Goal: Task Accomplishment & Management: Manage account settings

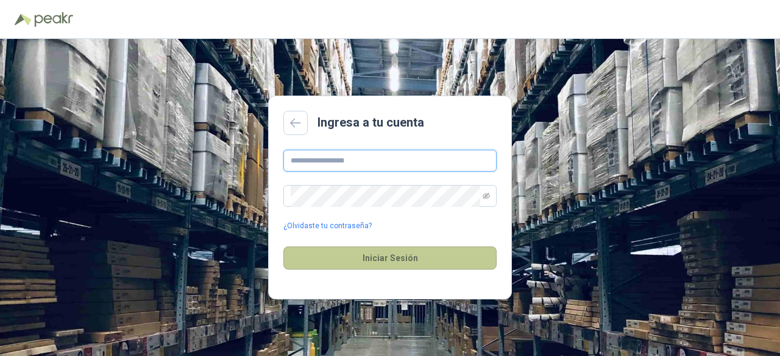
type input "**********"
click at [376, 264] on button "Iniciar Sesión" at bounding box center [389, 258] width 213 height 23
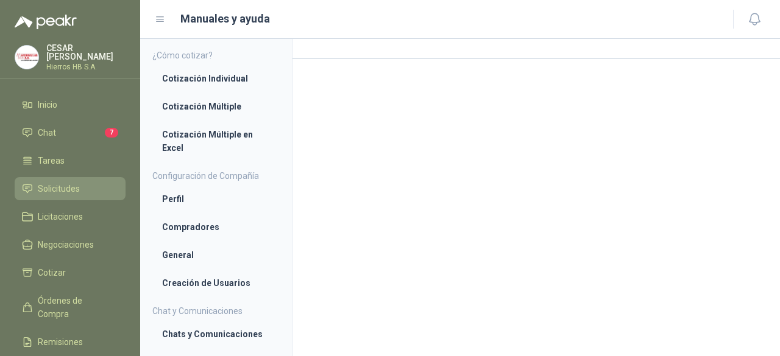
click at [61, 189] on span "Solicitudes" at bounding box center [59, 188] width 42 height 13
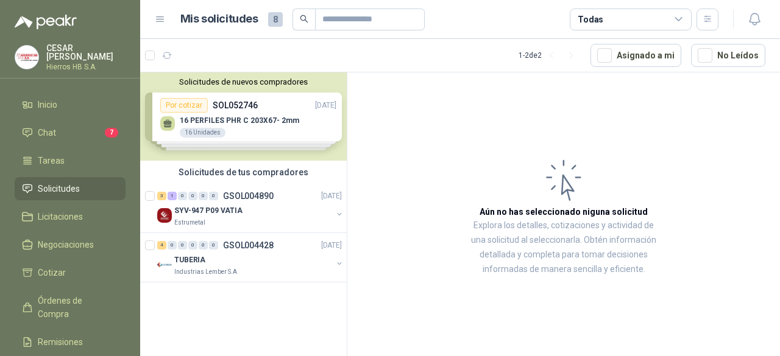
click at [230, 114] on div "Solicitudes de nuevos compradores Por cotizar SOL052746 [DATE] 16 PERFILES PHR …" at bounding box center [243, 116] width 206 height 88
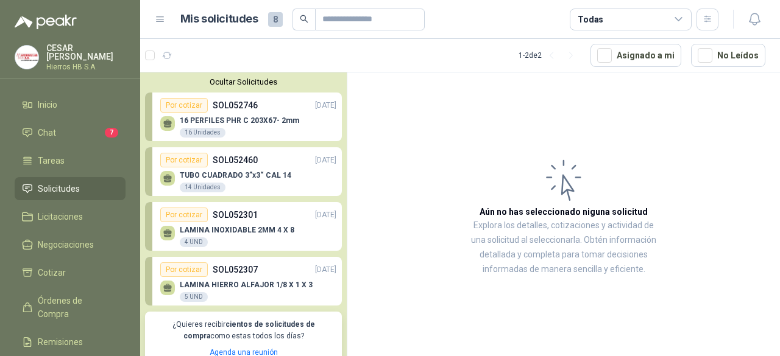
click at [247, 170] on div "TUBO CUADRADO 3”x3“ CAL 14 14 Unidades" at bounding box center [248, 180] width 176 height 26
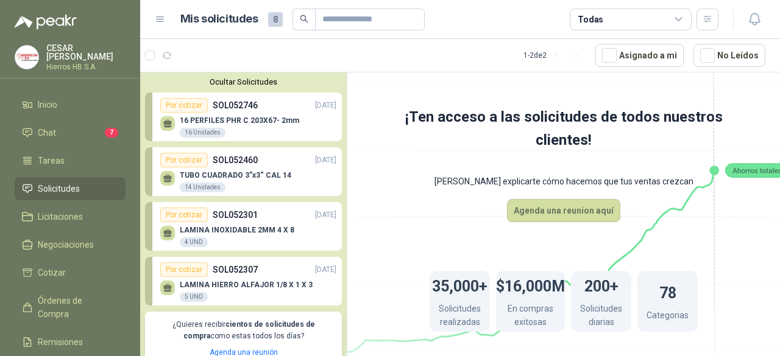
click at [233, 118] on p "16 PERFILES PHR C 203X67- 2mm" at bounding box center [239, 120] width 119 height 9
click at [300, 118] on div "16 PERFILES PHR C 203X67- 2mm 16 Unidades" at bounding box center [248, 126] width 176 height 26
click at [191, 105] on div "Por cotizar" at bounding box center [184, 105] width 48 height 15
click at [66, 127] on li "Chat 7" at bounding box center [70, 132] width 96 height 13
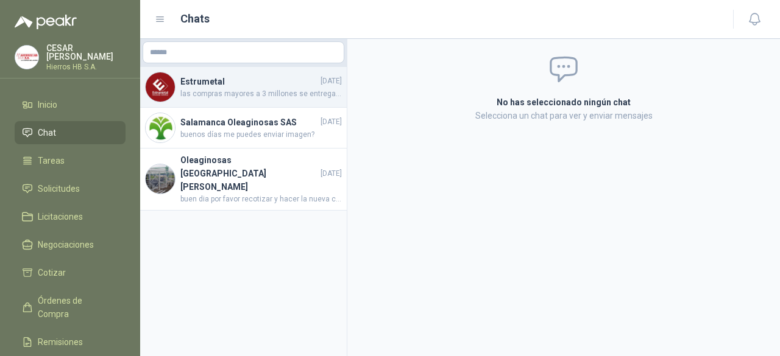
click at [258, 88] on span "las compras mayores a 3 millones se entregan por cuenta nuestra, si son menores…" at bounding box center [260, 94] width 161 height 12
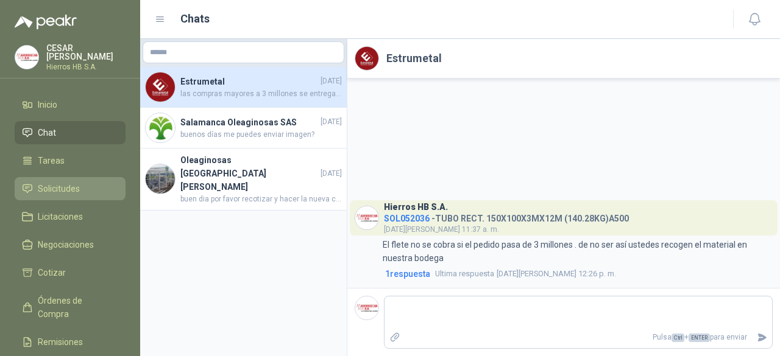
click at [65, 182] on span "Solicitudes" at bounding box center [59, 188] width 42 height 13
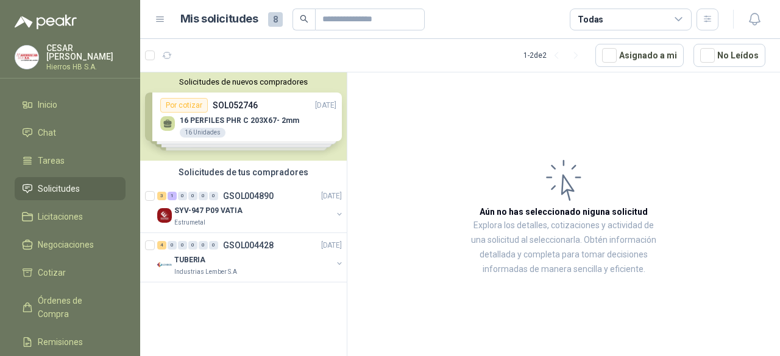
click at [229, 120] on div "Solicitudes de nuevos compradores Por cotizar SOL052746 [DATE] 16 PERFILES PHR …" at bounding box center [243, 116] width 206 height 88
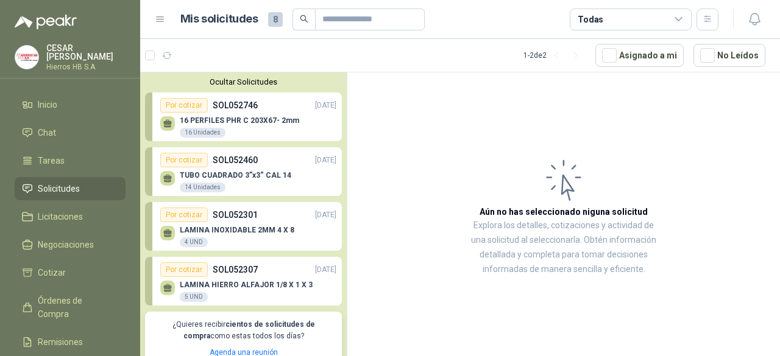
click at [212, 122] on p "16 PERFILES PHR C 203X67- 2mm" at bounding box center [239, 120] width 119 height 9
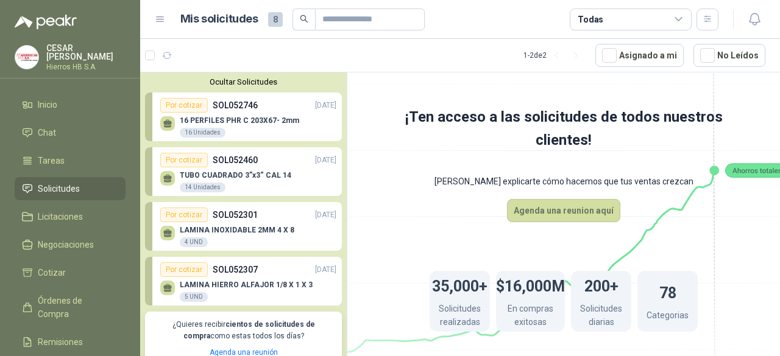
click at [680, 19] on icon at bounding box center [678, 19] width 7 height 3
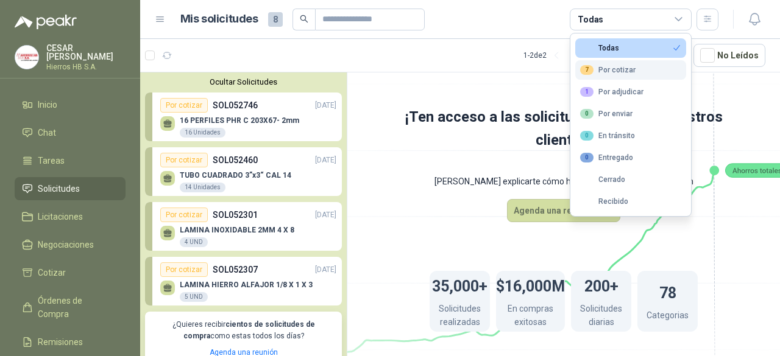
click at [648, 71] on button "7 Por cotizar" at bounding box center [630, 69] width 111 height 19
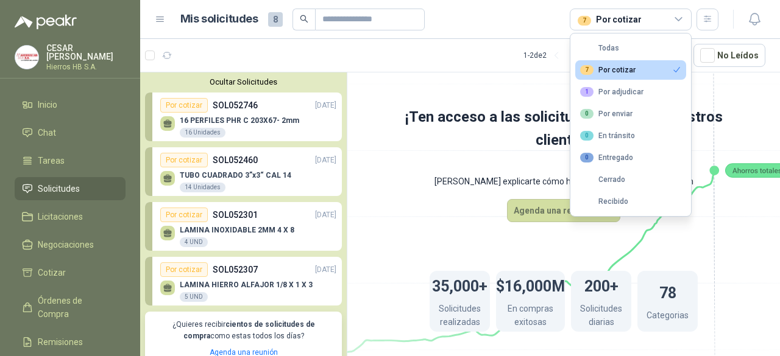
click at [240, 121] on p "16 PERFILES PHR C 203X67- 2mm" at bounding box center [239, 120] width 119 height 9
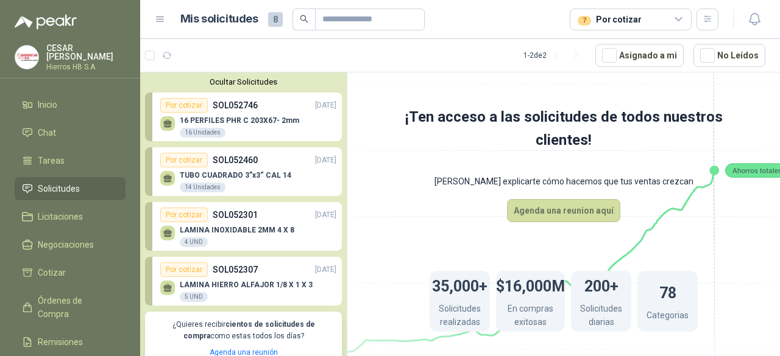
click at [240, 121] on p "16 PERFILES PHR C 203X67- 2mm" at bounding box center [239, 120] width 119 height 9
click at [168, 124] on icon at bounding box center [167, 121] width 9 height 5
click at [724, 58] on button "No Leídos" at bounding box center [729, 55] width 72 height 23
click at [252, 116] on p "16 PERFILES PHR C 203X67- 2mm" at bounding box center [239, 120] width 119 height 9
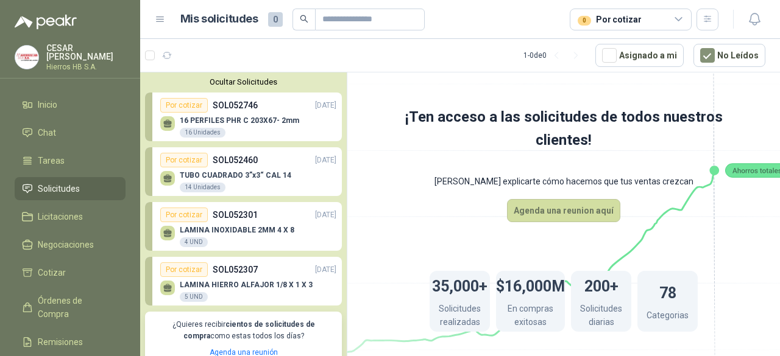
click at [252, 116] on p "16 PERFILES PHR C 203X67- 2mm" at bounding box center [239, 120] width 119 height 9
click at [304, 20] on icon "search" at bounding box center [304, 19] width 8 height 8
click at [340, 21] on input "text" at bounding box center [364, 19] width 85 height 21
click at [305, 21] on icon "search" at bounding box center [304, 19] width 9 height 9
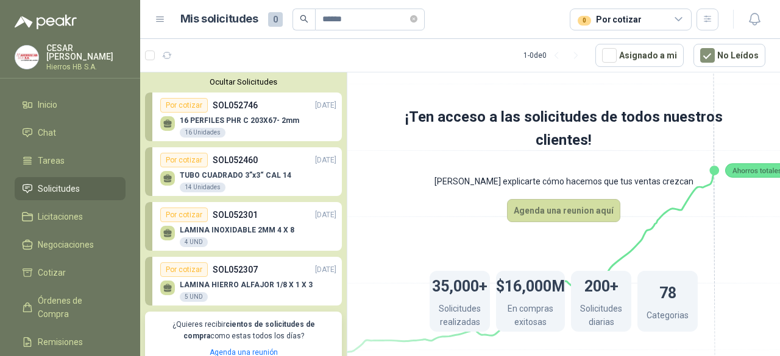
click at [305, 21] on icon "search" at bounding box center [304, 19] width 8 height 8
click at [322, 17] on input "******" at bounding box center [364, 19] width 85 height 21
click at [348, 22] on input "******" at bounding box center [364, 19] width 85 height 21
click at [303, 18] on icon "search" at bounding box center [304, 19] width 9 height 9
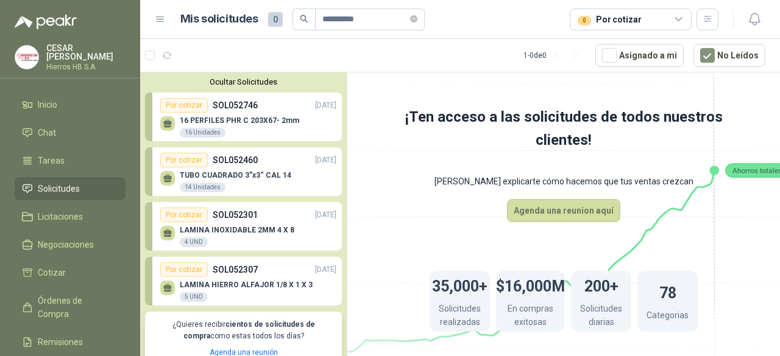
click at [242, 180] on div "TUBO CUADRADO 3”x3“ CAL 14 14 Unidades" at bounding box center [235, 182] width 111 height 22
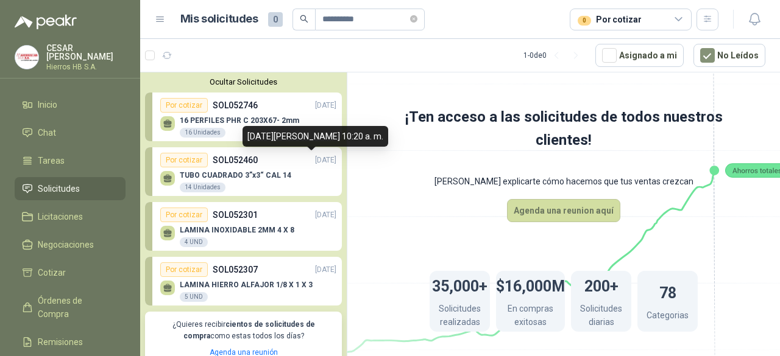
click at [315, 160] on p "[DATE]" at bounding box center [325, 161] width 21 height 12
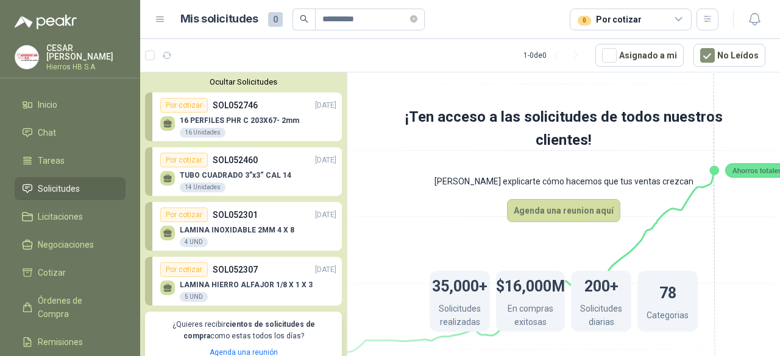
click at [287, 125] on div "16 PERFILES PHR C 203X67- 2mm 16 Unidades" at bounding box center [239, 127] width 119 height 22
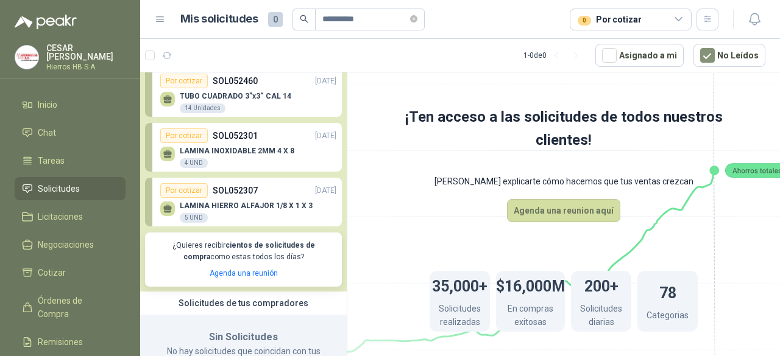
scroll to position [76, 0]
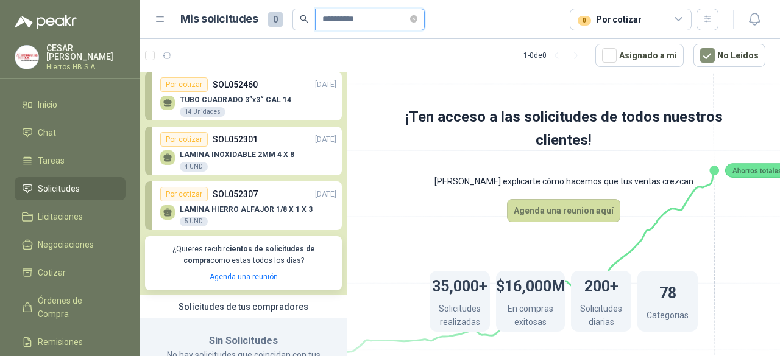
click at [376, 23] on input "**********" at bounding box center [364, 19] width 85 height 21
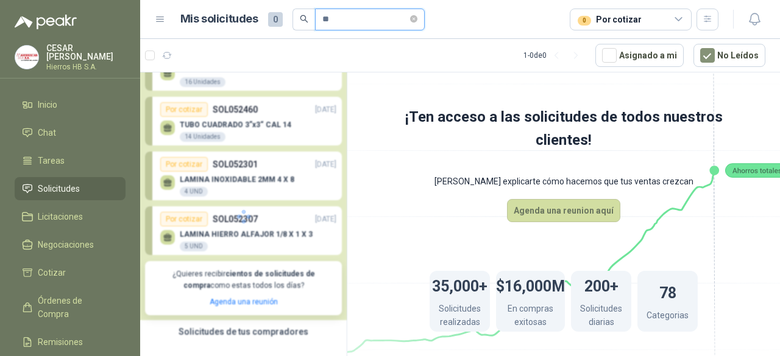
type input "*"
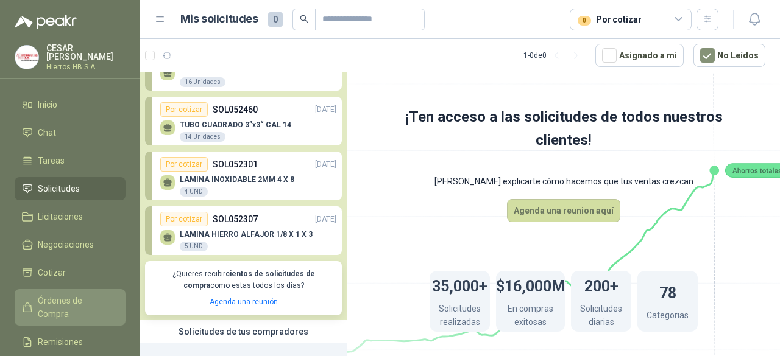
click at [99, 298] on span "Órdenes de Compra" at bounding box center [76, 307] width 76 height 27
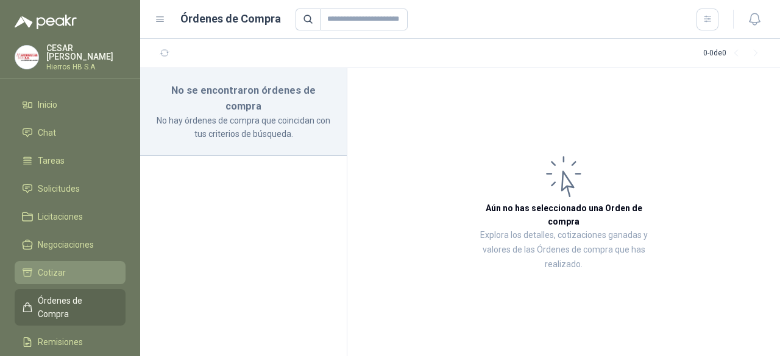
click at [55, 267] on span "Cotizar" at bounding box center [52, 272] width 28 height 13
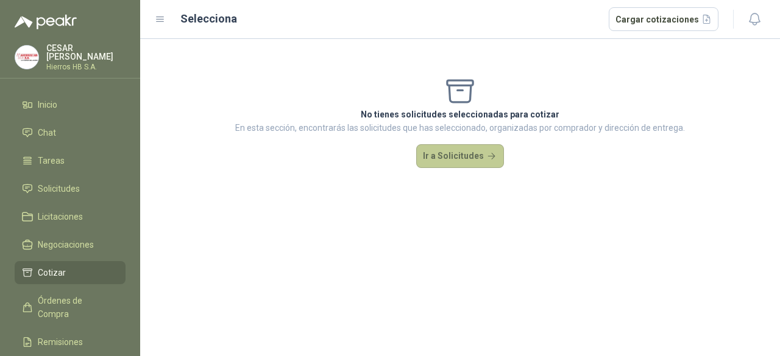
click at [437, 156] on button "Ir a Solicitudes" at bounding box center [460, 156] width 88 height 24
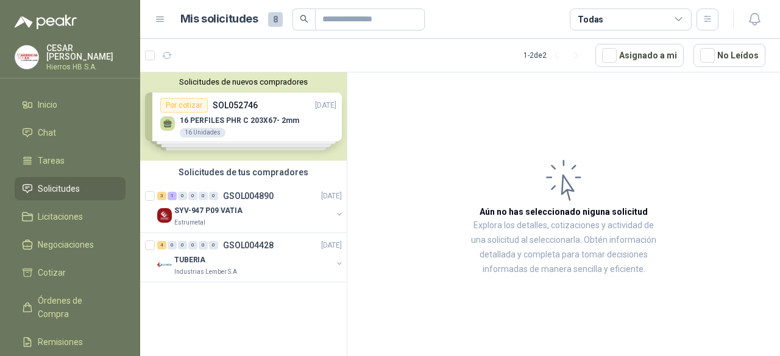
click at [203, 118] on div "Solicitudes de nuevos compradores Por cotizar SOL052746 [DATE] 16 PERFILES PHR …" at bounding box center [243, 116] width 206 height 88
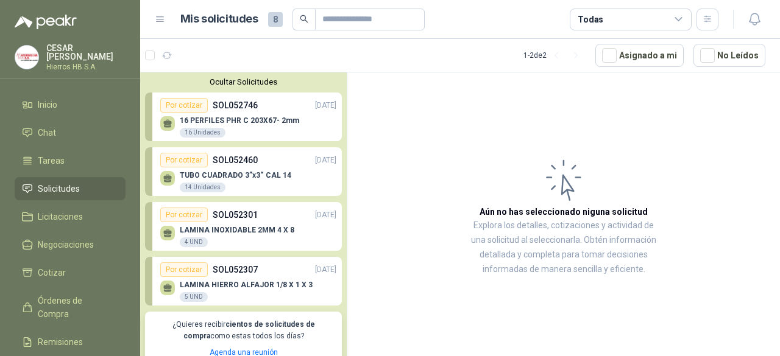
click at [274, 122] on p "16 PERFILES PHR C 203X67- 2mm" at bounding box center [239, 120] width 119 height 9
click at [272, 121] on p "16 PERFILES PHR C 203X67- 2mm" at bounding box center [239, 120] width 119 height 9
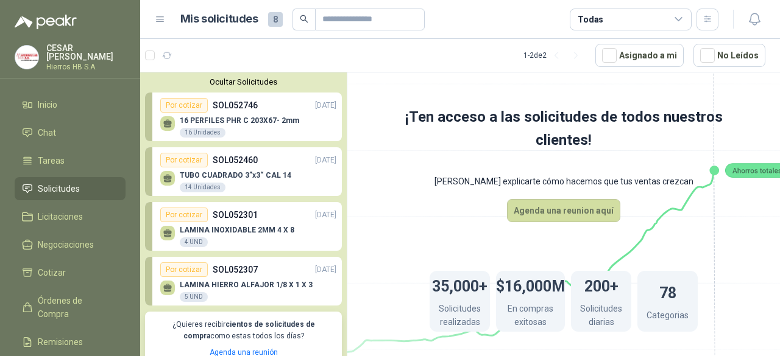
click at [294, 127] on div "16 PERFILES PHR C 203X67- 2mm 16 Unidades" at bounding box center [248, 126] width 176 height 26
click at [331, 131] on link "Por cotizar SOL052746 [DATE] 16 PERFILES PHR C 203X67- 2mm 16 Unidades" at bounding box center [243, 117] width 197 height 49
